Goal: Task Accomplishment & Management: Manage account settings

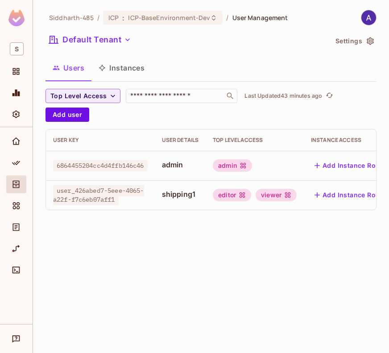
scroll to position [0, 50]
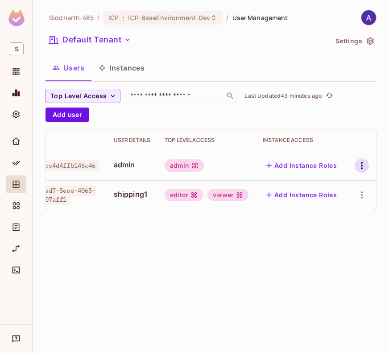
click at [364, 162] on icon "button" at bounding box center [362, 165] width 11 height 11
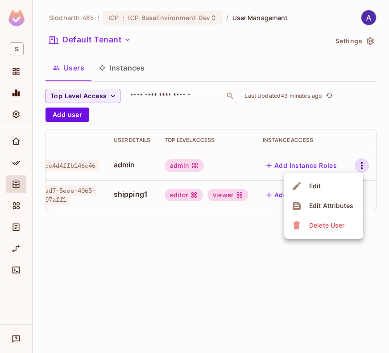
click at [257, 249] on div at bounding box center [194, 176] width 389 height 353
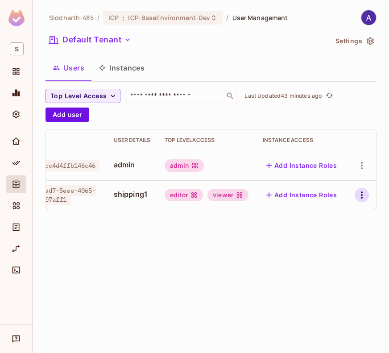
click at [359, 193] on icon "button" at bounding box center [362, 195] width 11 height 11
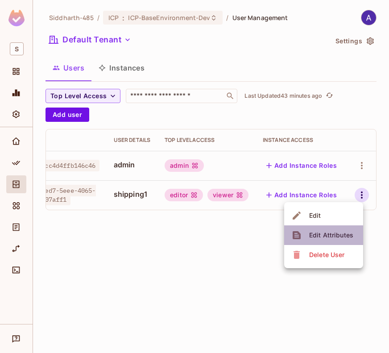
click at [332, 232] on div "Edit Attributes" at bounding box center [331, 235] width 44 height 9
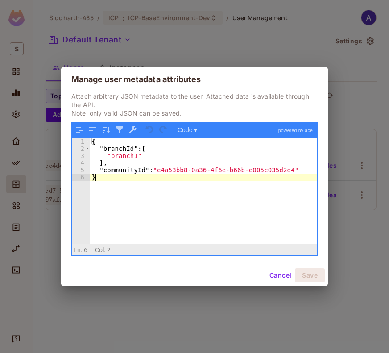
click at [236, 185] on div "{ "branchId" : [ "branch1" ] , "communityId" : "e4a53bb8-0a36-4f6e-b66b-e005c03…" at bounding box center [203, 198] width 227 height 120
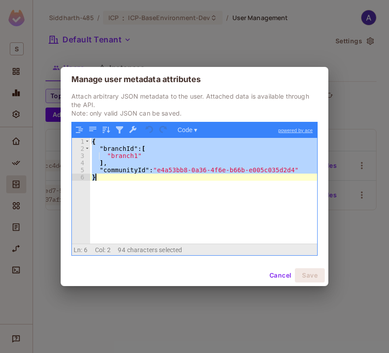
click at [282, 273] on button "Cancel" at bounding box center [280, 275] width 29 height 14
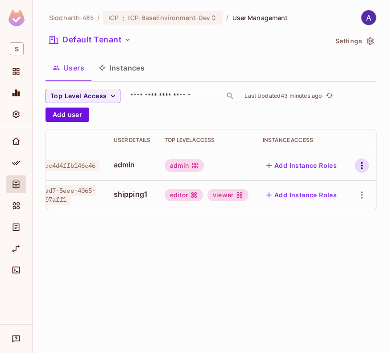
click at [361, 165] on icon "button" at bounding box center [362, 165] width 11 height 11
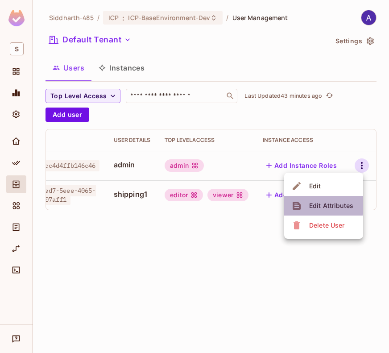
click at [322, 205] on div "Edit Attributes" at bounding box center [331, 205] width 44 height 9
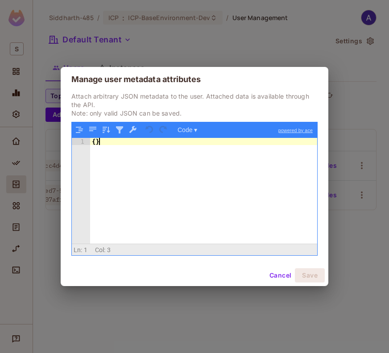
click at [234, 157] on div "{ }" at bounding box center [203, 198] width 227 height 120
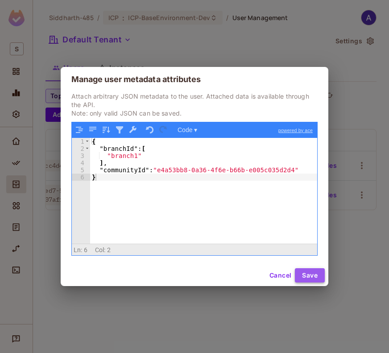
click at [311, 270] on button "Save" at bounding box center [310, 275] width 30 height 14
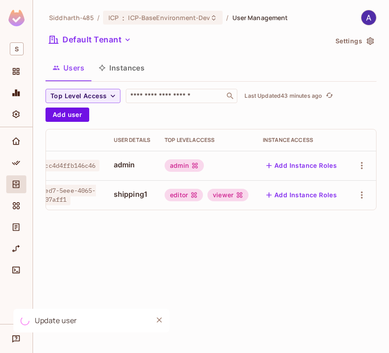
click at [323, 267] on div "Siddharth-485 / ICP : ICP-BaseEnvironment-Dev / User Management Default Tenant …" at bounding box center [211, 176] width 356 height 353
click at [265, 225] on div "Siddharth-485 / ICP : ICP-BaseEnvironment-Dev / User Management Default Tenant …" at bounding box center [211, 176] width 356 height 353
